Goal: Task Accomplishment & Management: Manage account settings

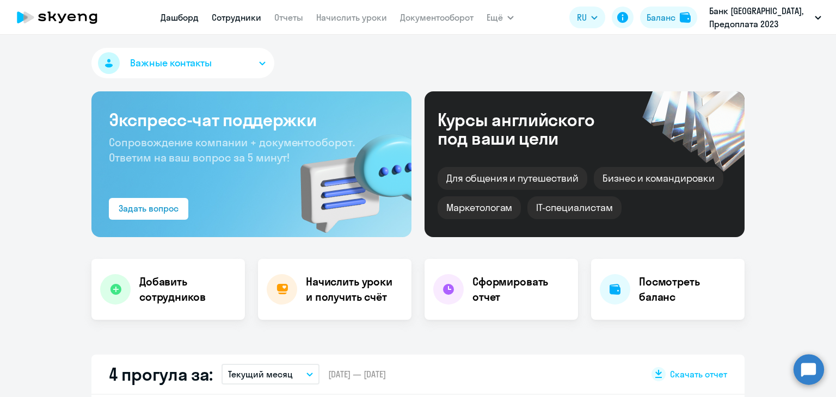
drag, startPoint x: 0, startPoint y: 0, endPoint x: 237, endPoint y: 18, distance: 237.9
click at [237, 18] on link "Сотрудники" at bounding box center [237, 17] width 50 height 11
select select "30"
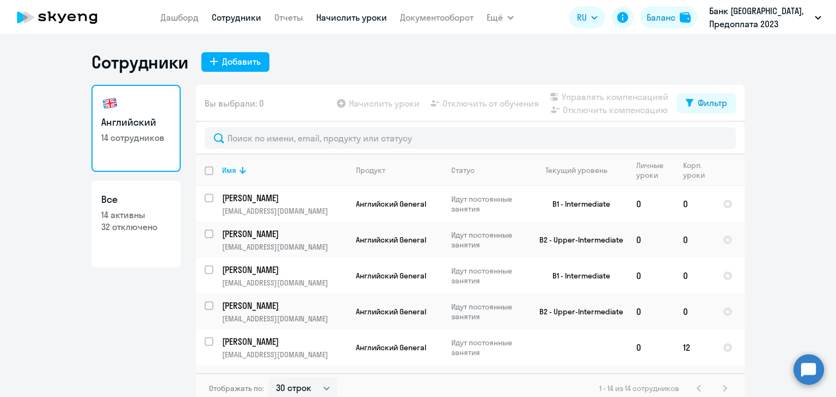
click at [335, 18] on link "Начислить уроки" at bounding box center [351, 17] width 71 height 11
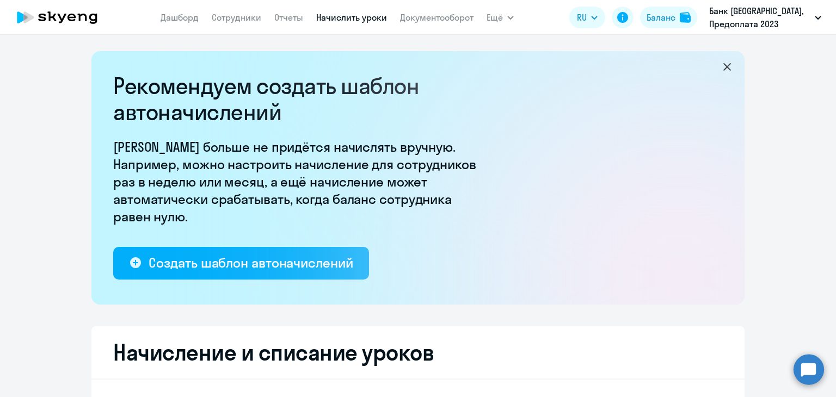
select select "10"
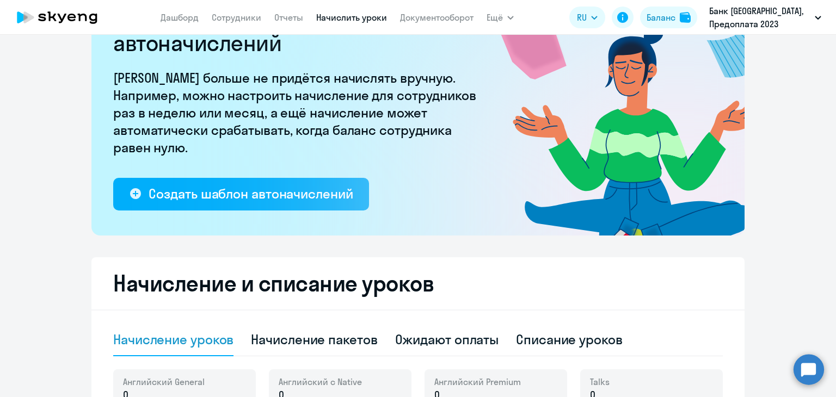
scroll to position [237, 0]
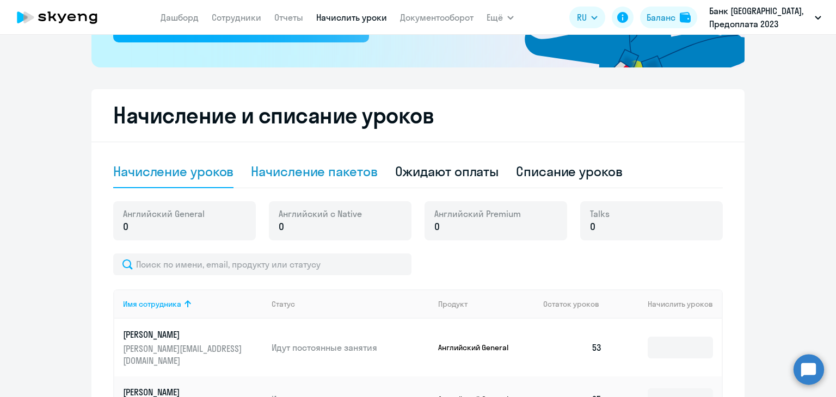
click at [286, 169] on div "Начисление пакетов" at bounding box center [314, 171] width 126 height 17
select select "10"
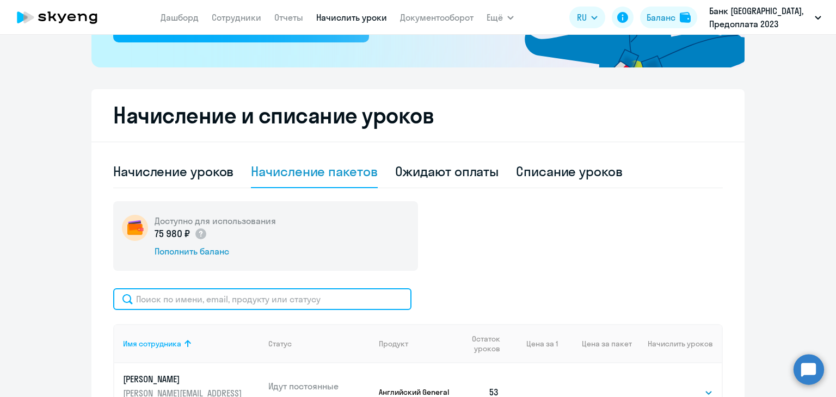
click at [362, 309] on input "text" at bounding box center [262, 299] width 298 height 22
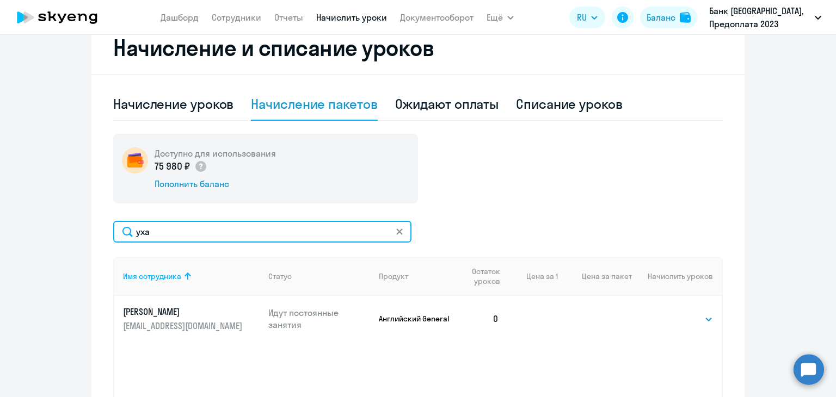
scroll to position [350, 0]
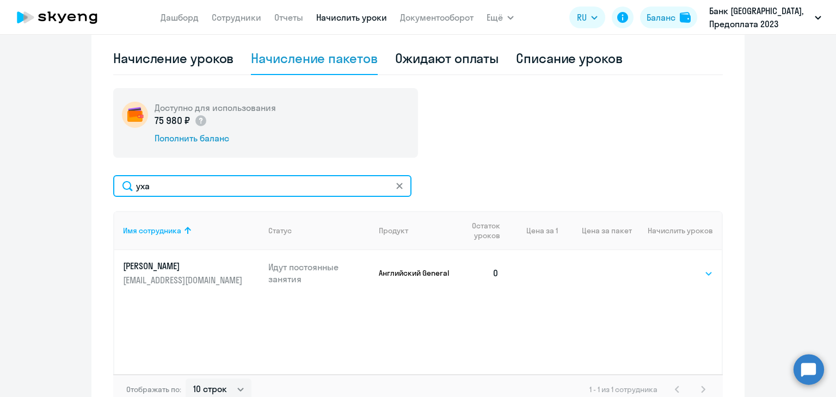
type input "уха"
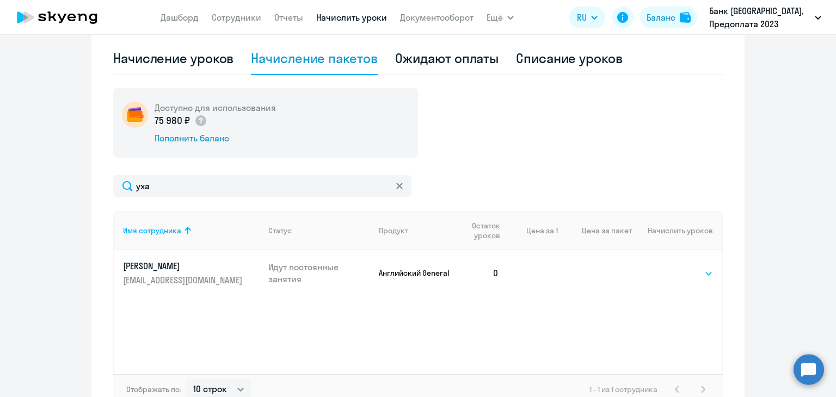
click at [680, 270] on select "Выбрать 4 8 16 32 64 96 128" at bounding box center [690, 273] width 45 height 13
select select "32"
click at [668, 267] on select "Выбрать 4 8 16 32 64 96 128" at bounding box center [690, 273] width 45 height 13
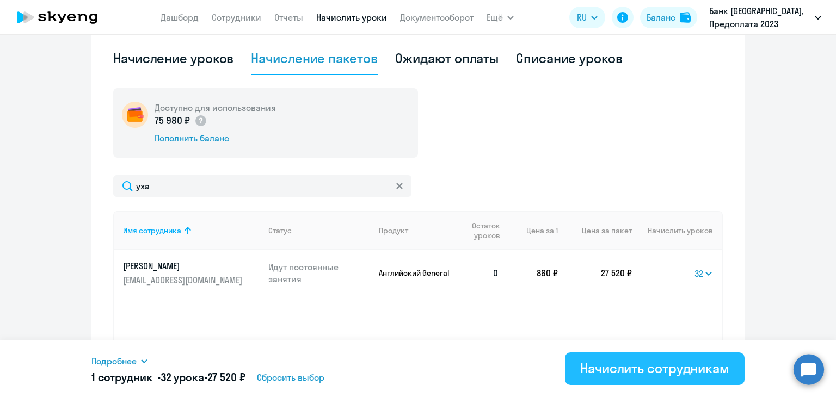
click at [651, 371] on div "Начислить сотрудникам" at bounding box center [654, 368] width 149 height 17
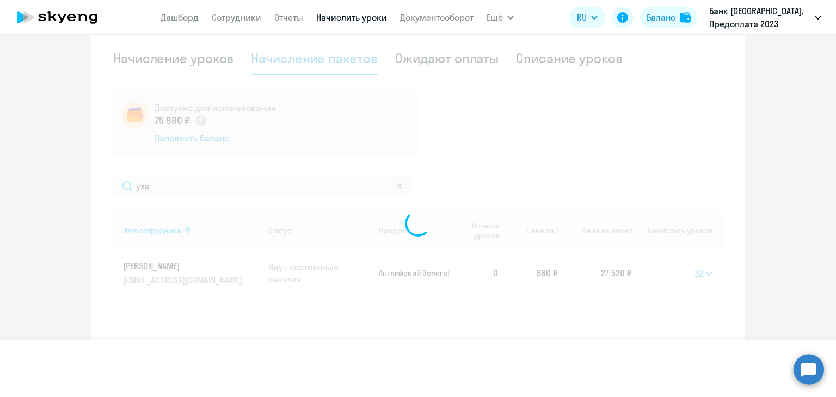
select select
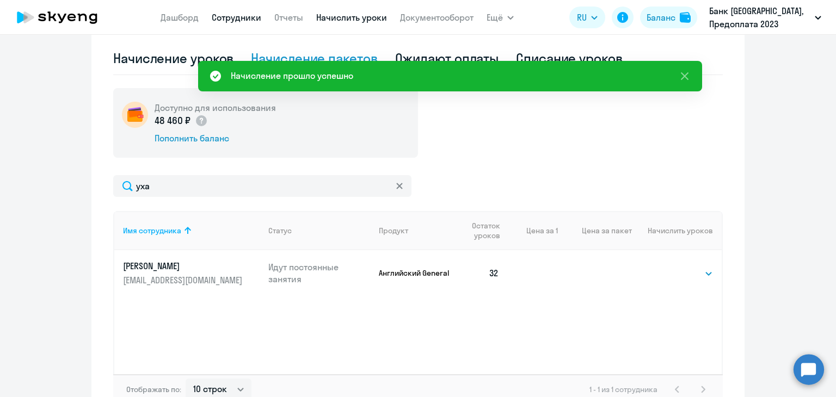
click at [233, 20] on link "Сотрудники" at bounding box center [237, 17] width 50 height 11
select select "30"
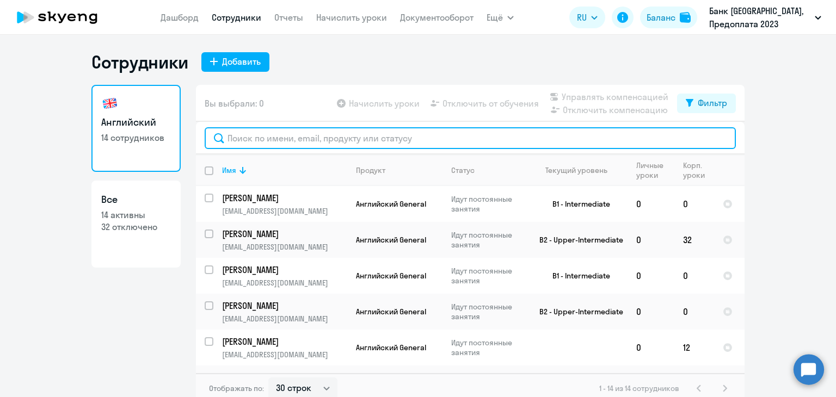
click at [308, 141] on input "text" at bounding box center [470, 138] width 531 height 22
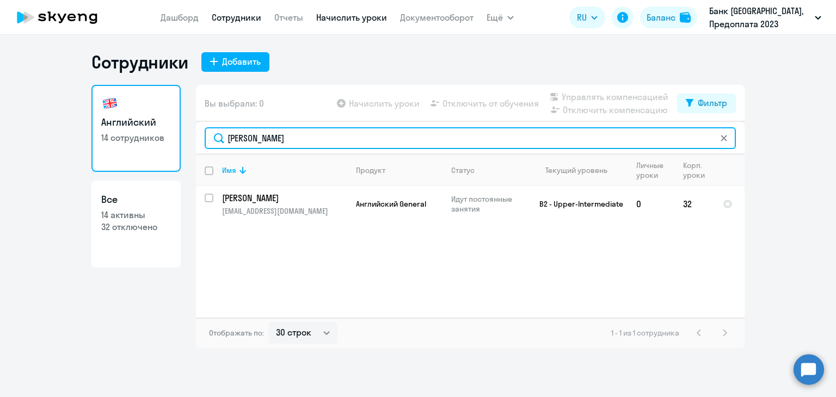
type input "[PERSON_NAME]"
